Goal: Register for event/course

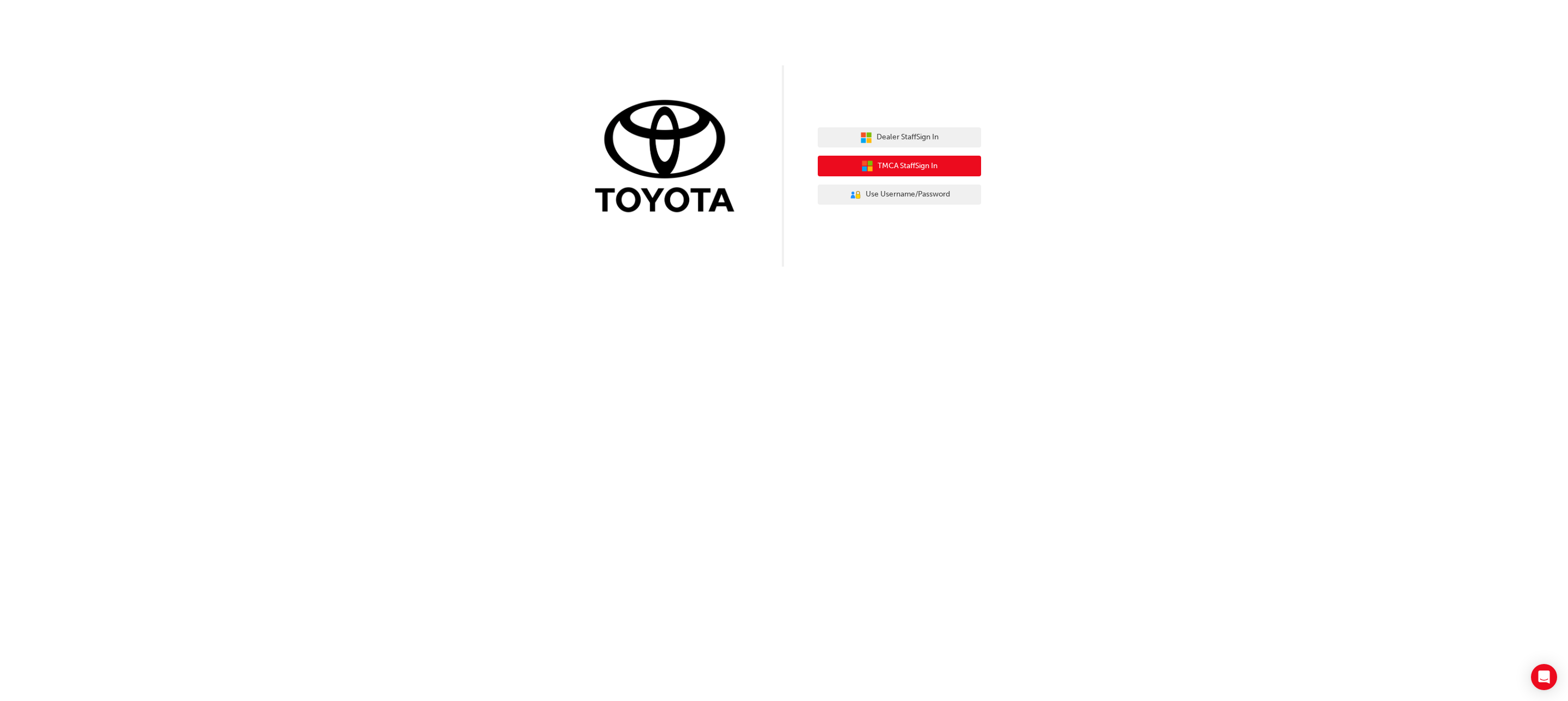
click at [873, 165] on button "TMCA Staff Sign In" at bounding box center [899, 166] width 163 height 21
click at [883, 133] on span "Dealer Staff Sign In" at bounding box center [907, 137] width 62 height 13
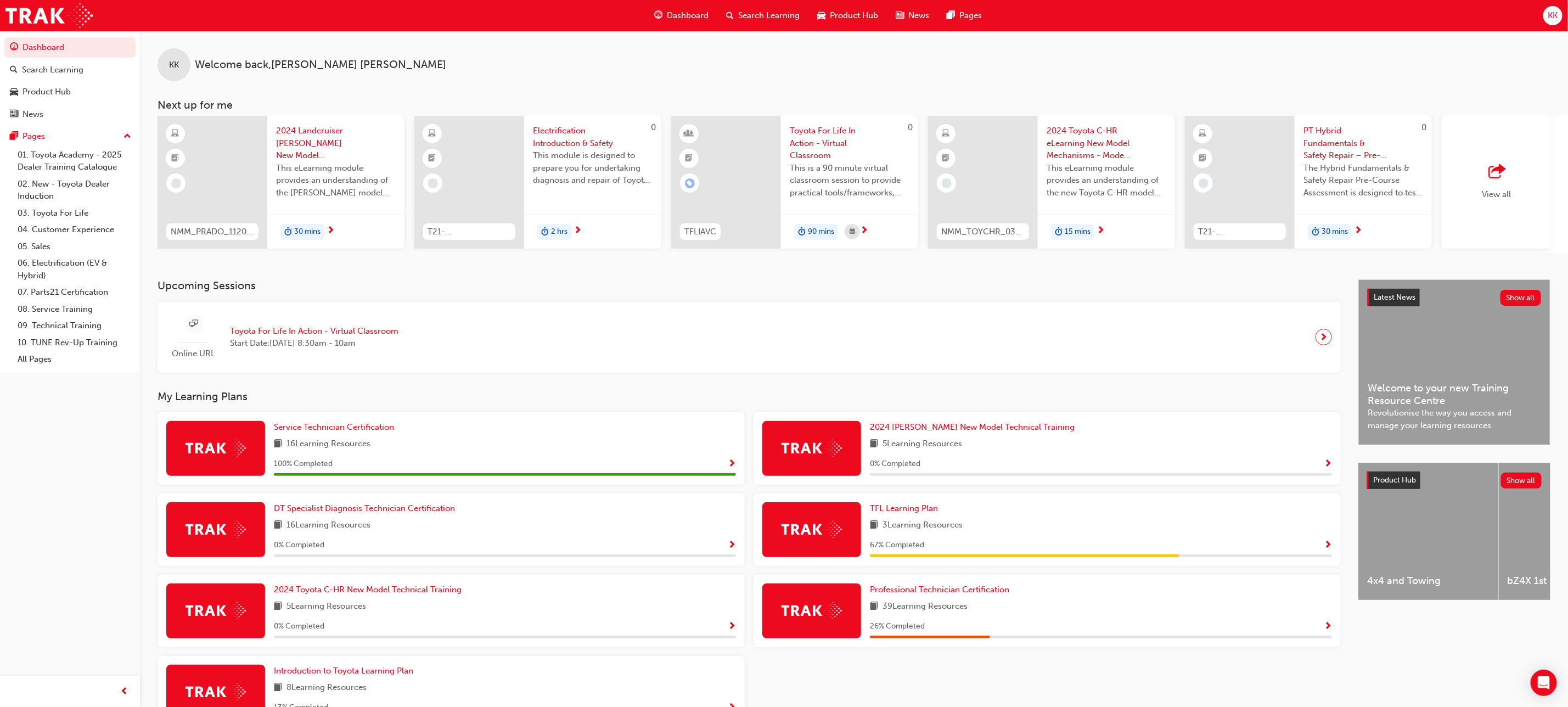
click at [261, 336] on span "Toyota For Life In Action - Virtual Classroom" at bounding box center [315, 331] width 169 height 13
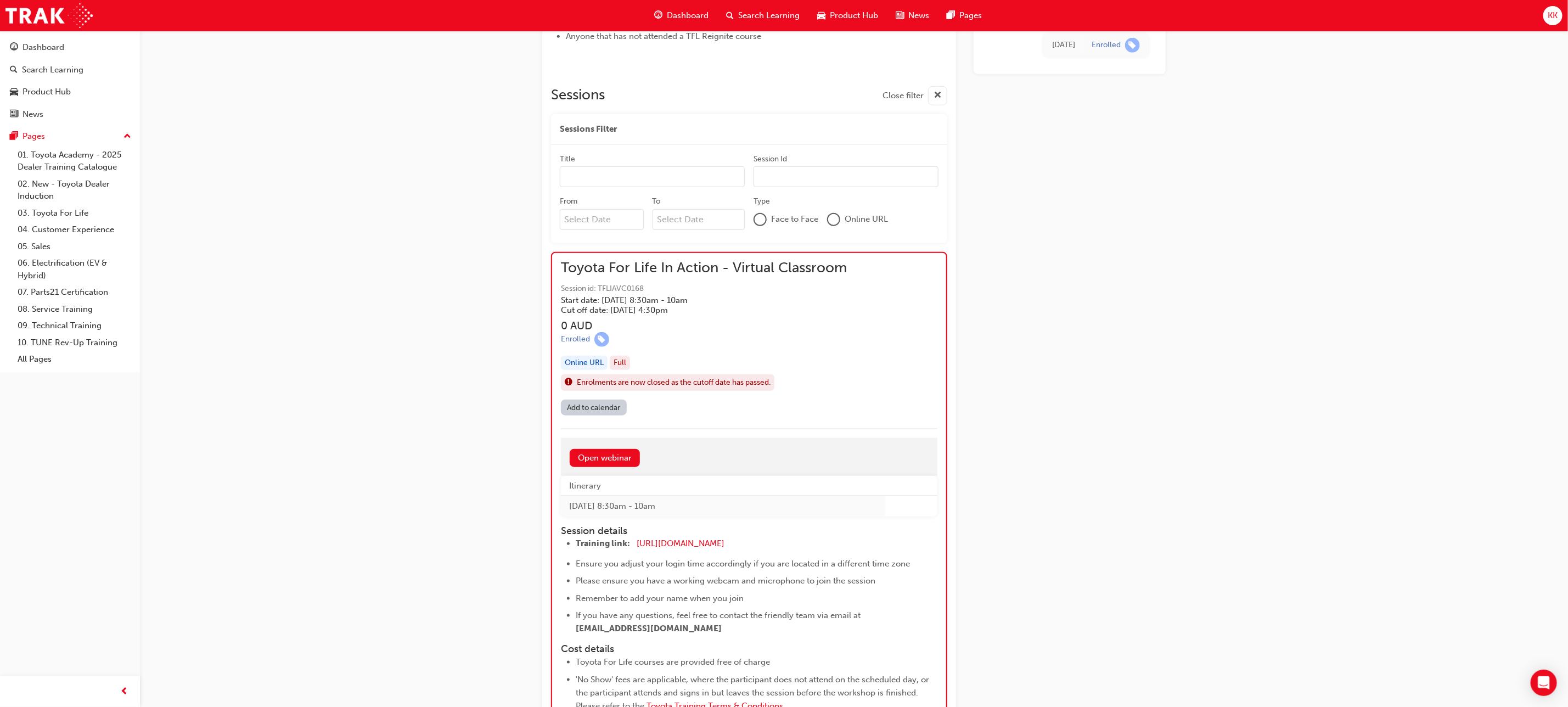
scroll to position [624, 0]
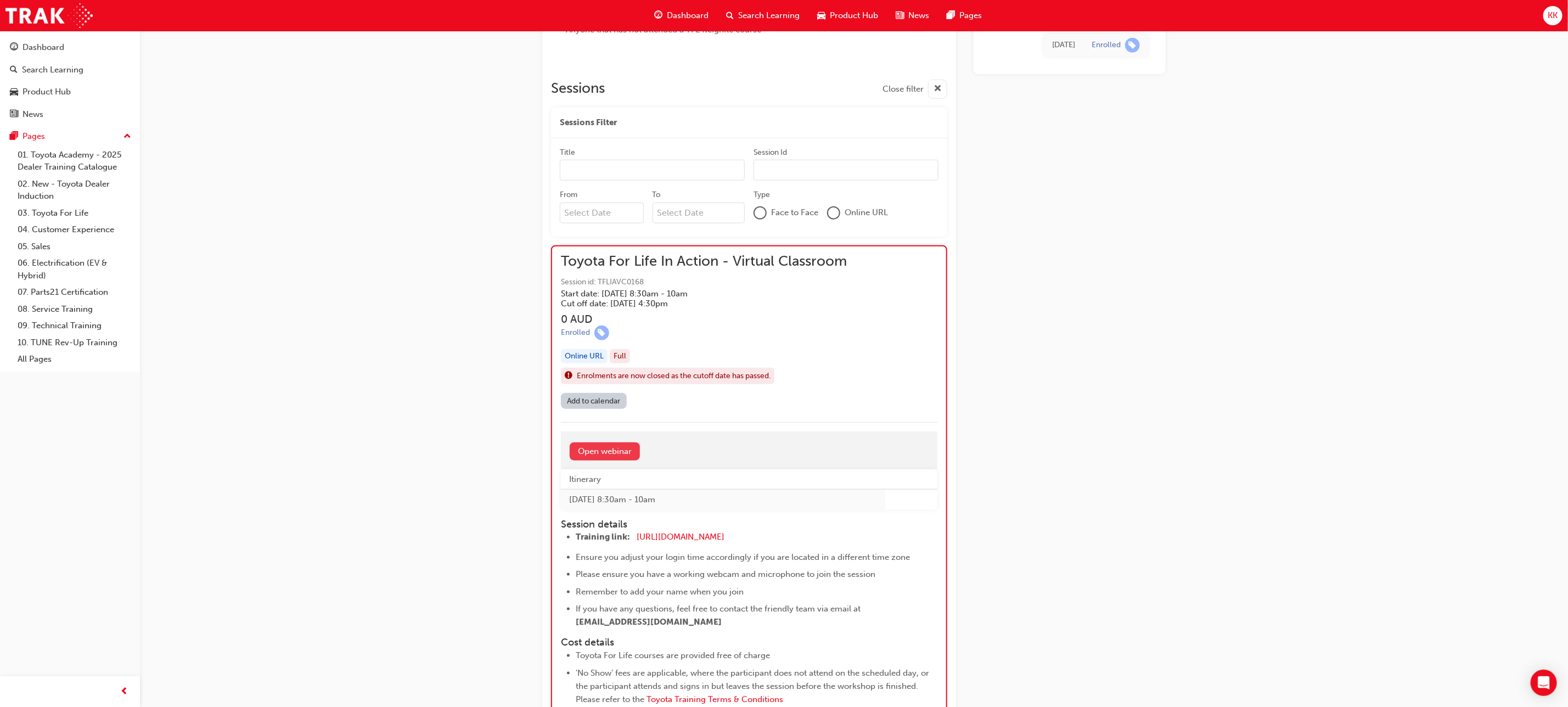
click at [619, 453] on link "Open webinar" at bounding box center [604, 451] width 70 height 18
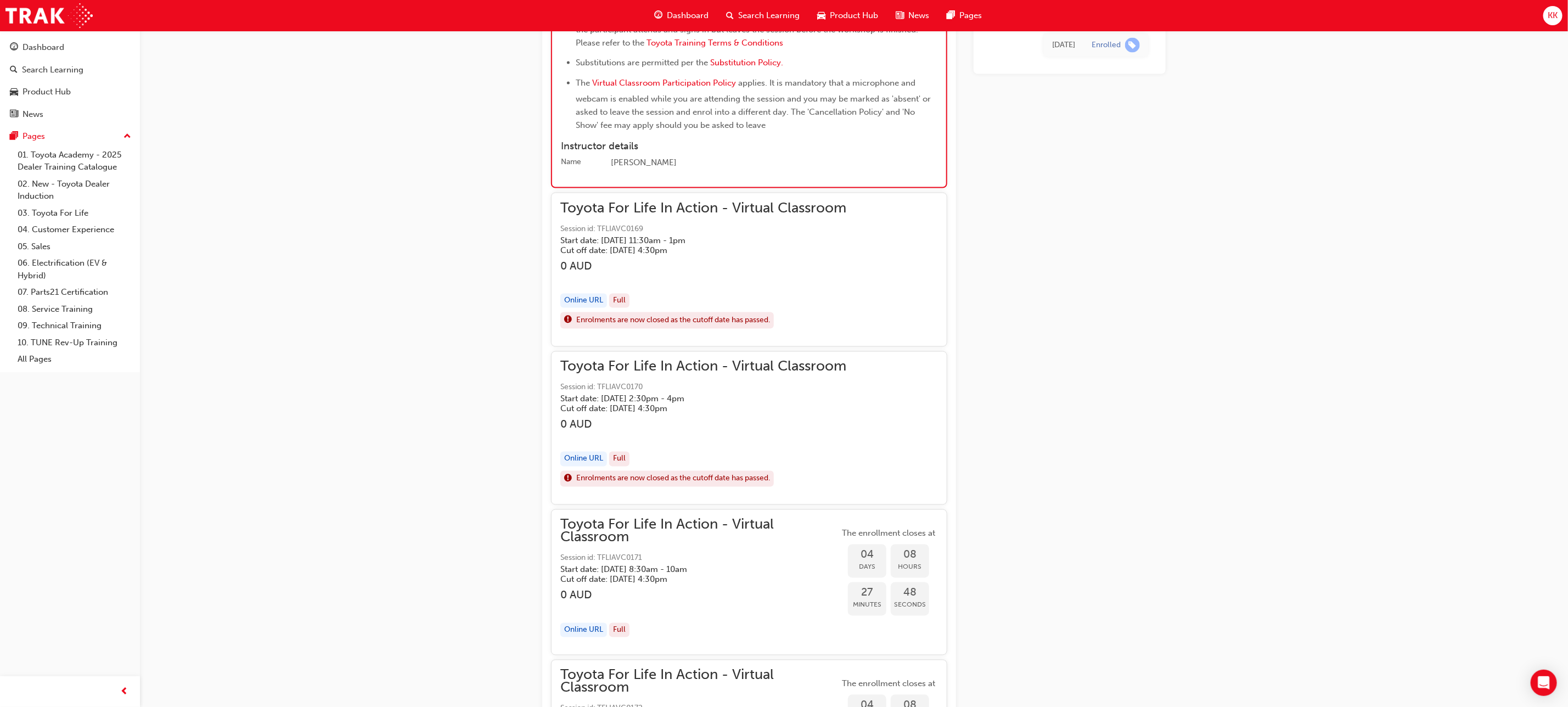
scroll to position [1318, 0]
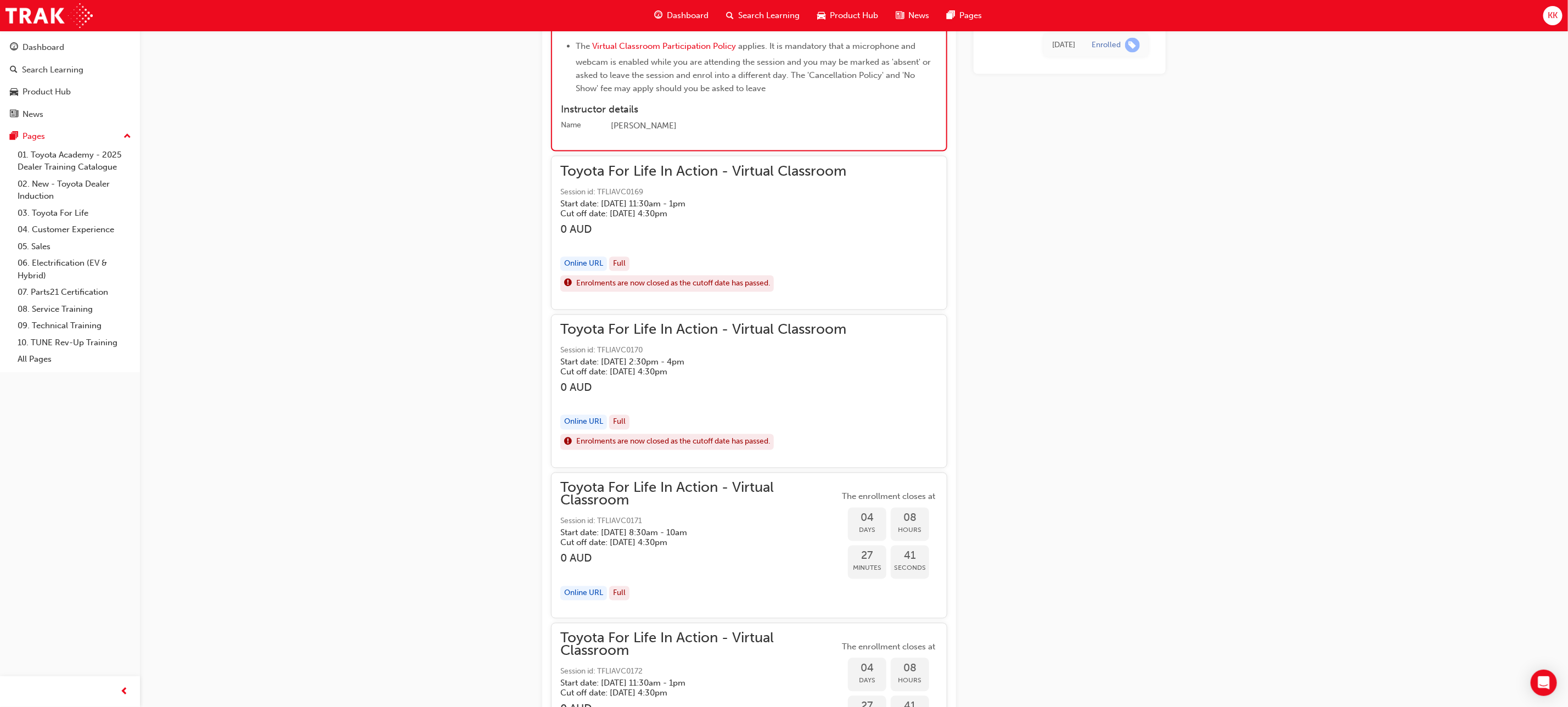
click at [588, 262] on div "Online URL" at bounding box center [583, 264] width 46 height 15
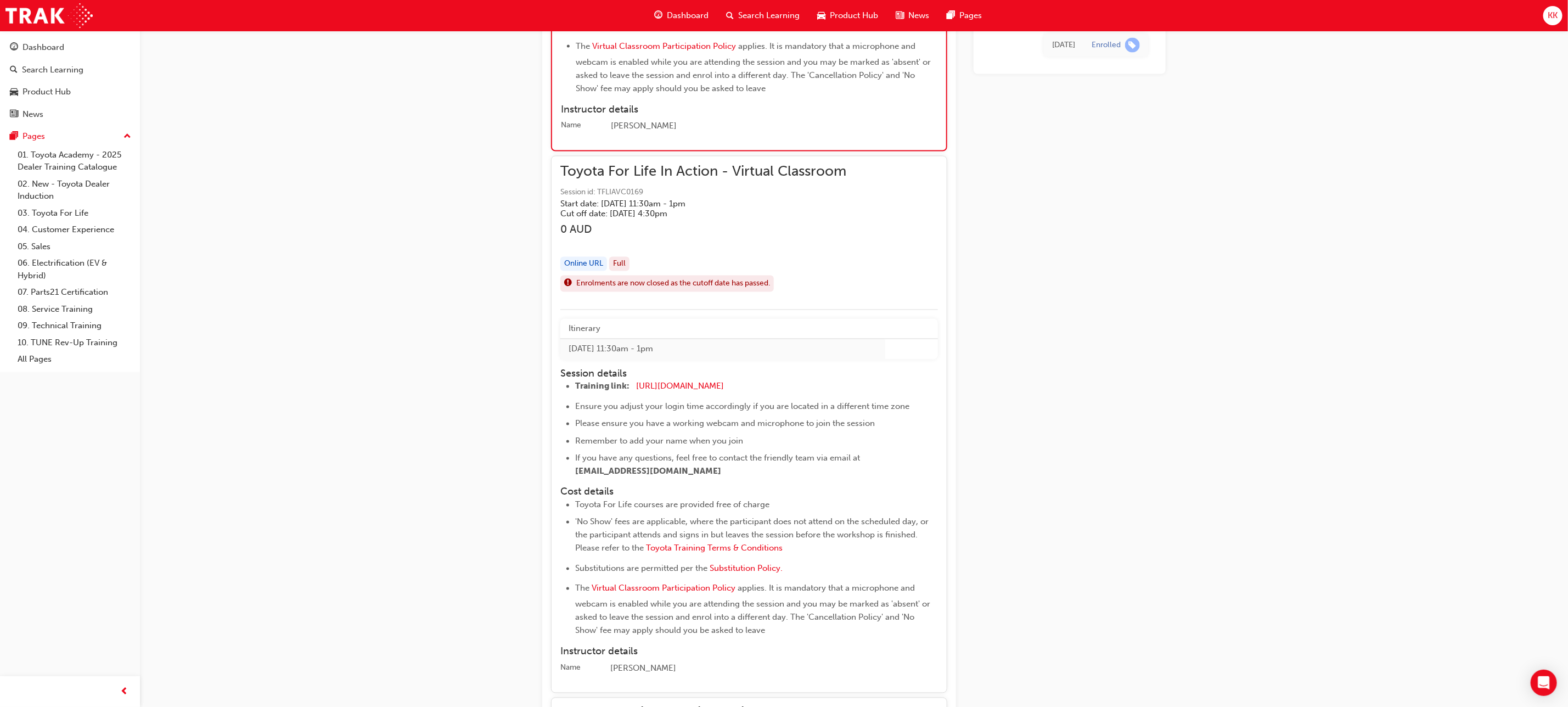
scroll to position [1401, 0]
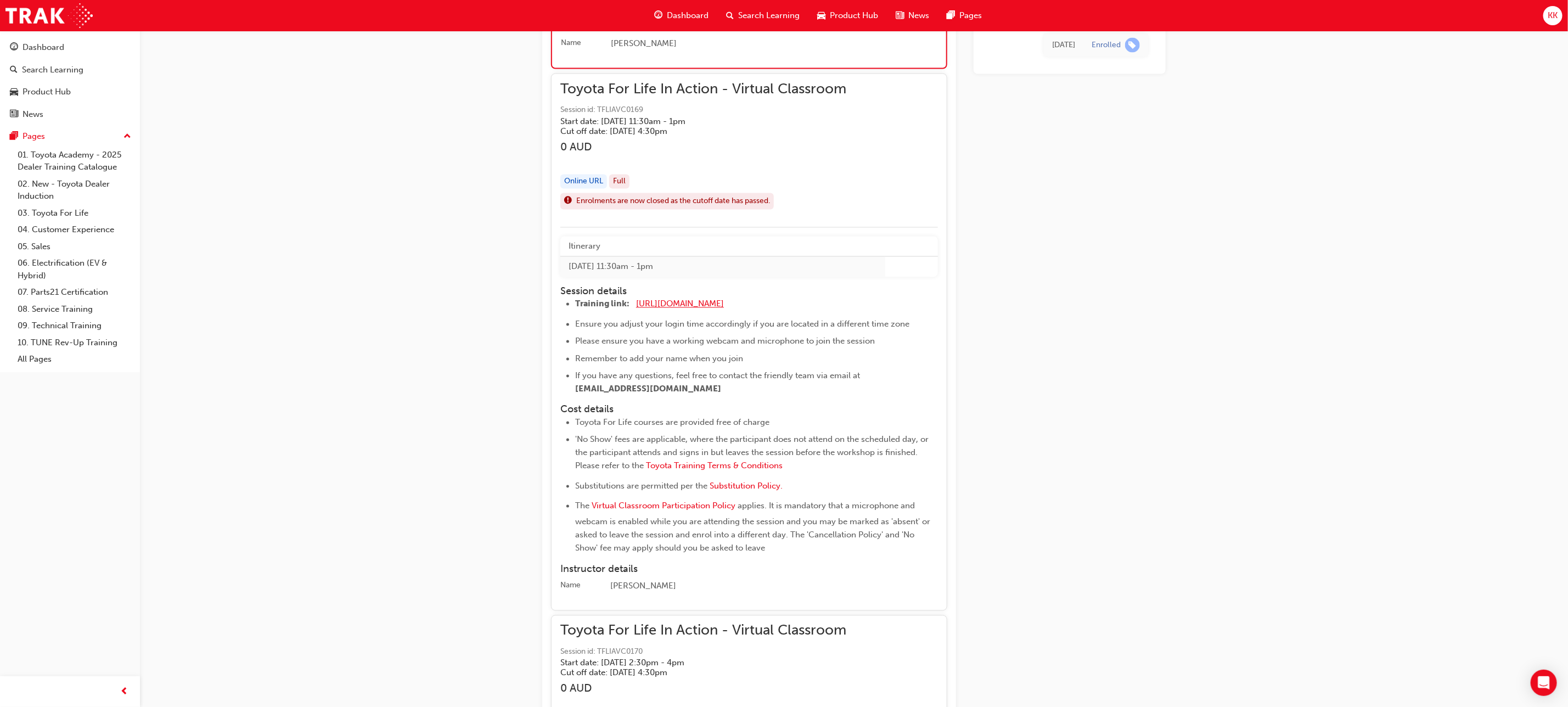
click at [660, 300] on span "[URL][DOMAIN_NAME]" at bounding box center [680, 305] width 88 height 10
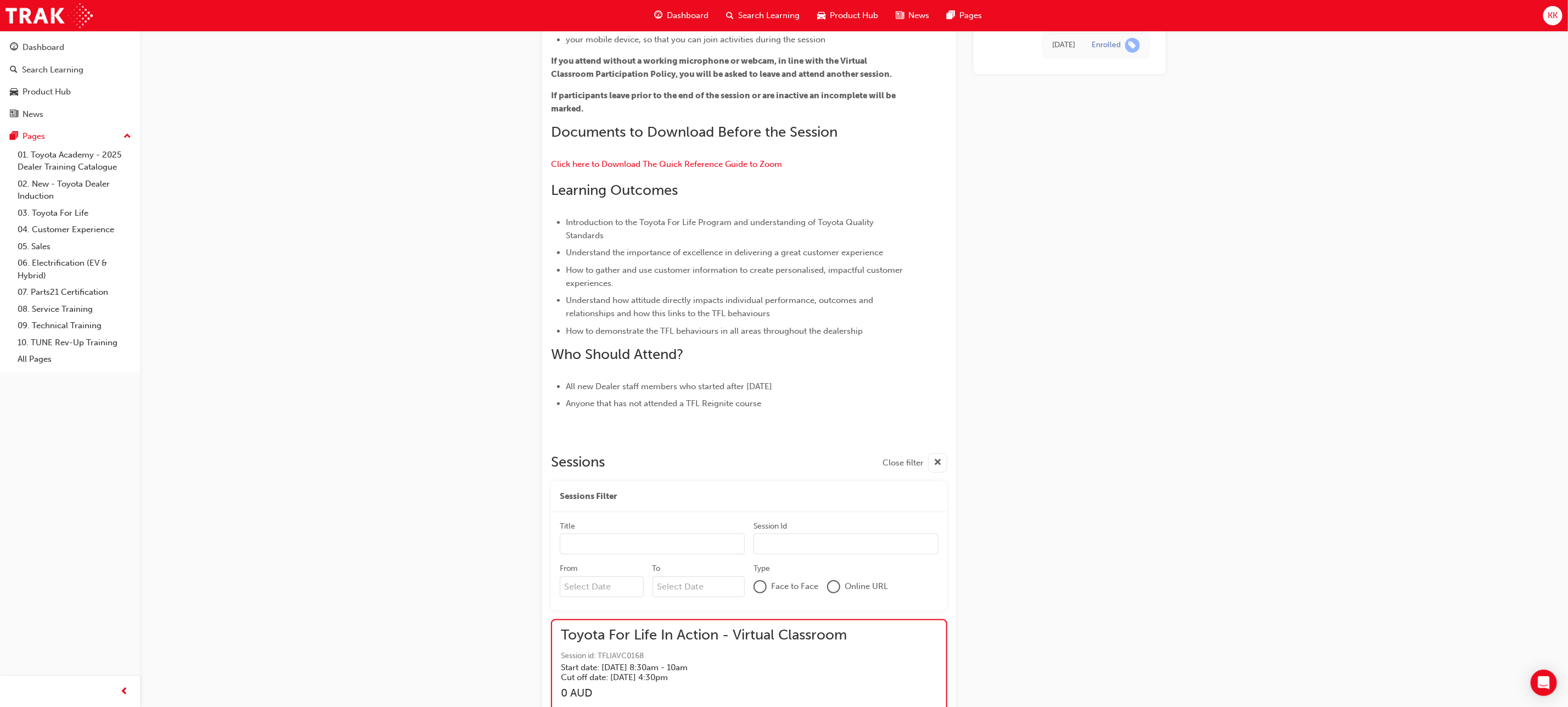
scroll to position [872, 0]
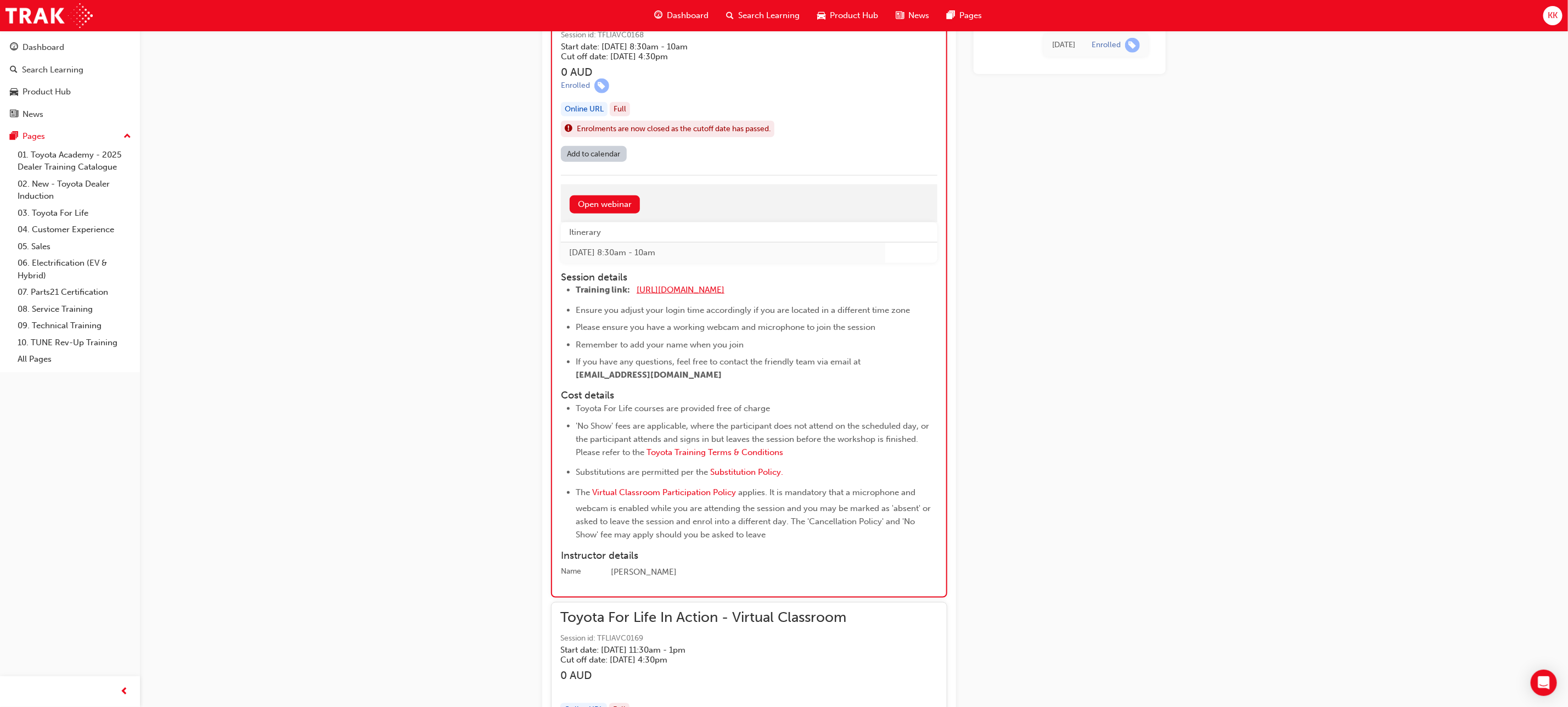
click at [685, 291] on span "[URL][DOMAIN_NAME]" at bounding box center [681, 290] width 88 height 10
